Goal: Task Accomplishment & Management: Use online tool/utility

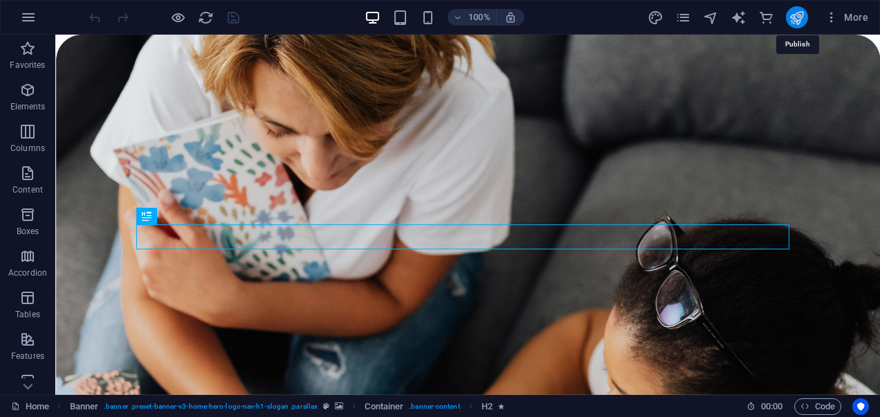
click at [794, 17] on icon "publish" at bounding box center [797, 18] width 16 height 16
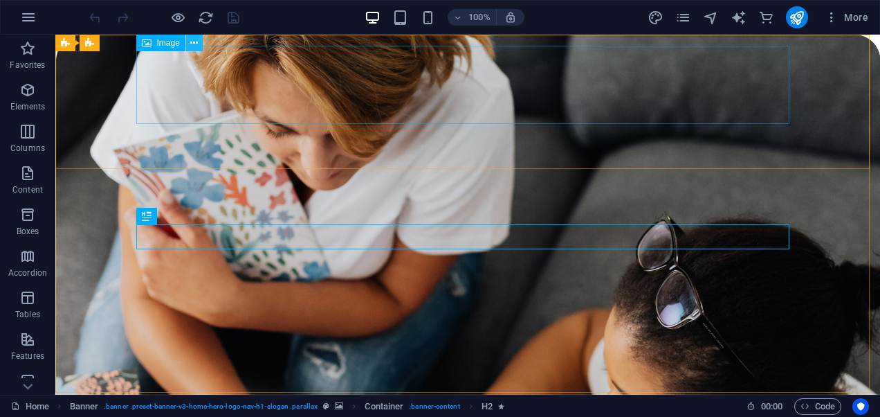
click at [194, 43] on icon at bounding box center [194, 43] width 8 height 15
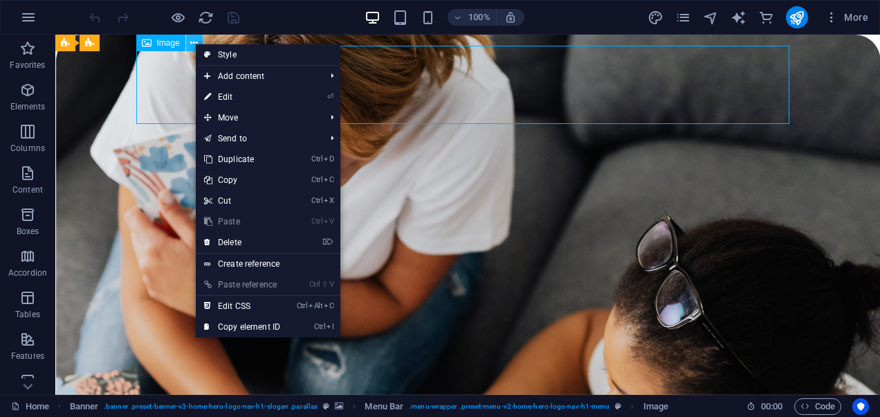
click at [194, 43] on icon at bounding box center [194, 43] width 8 height 15
